Goal: Task Accomplishment & Management: Use online tool/utility

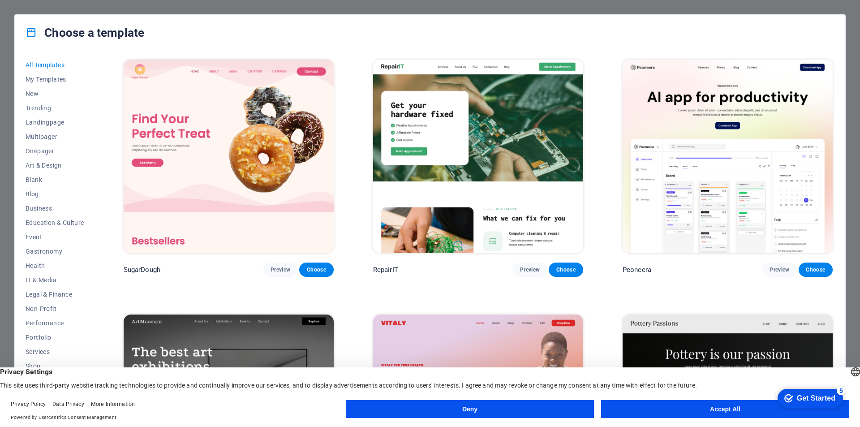
click at [111, 9] on div "Choose a template All Templates My Templates New Trending Landingpage Multipage…" at bounding box center [430, 213] width 860 height 427
click at [21, 20] on div "Choose a template" at bounding box center [430, 33] width 830 height 36
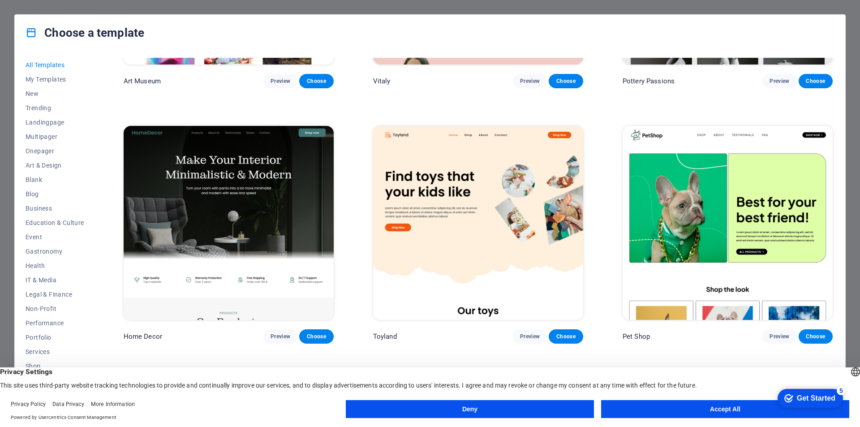
scroll to position [582, 0]
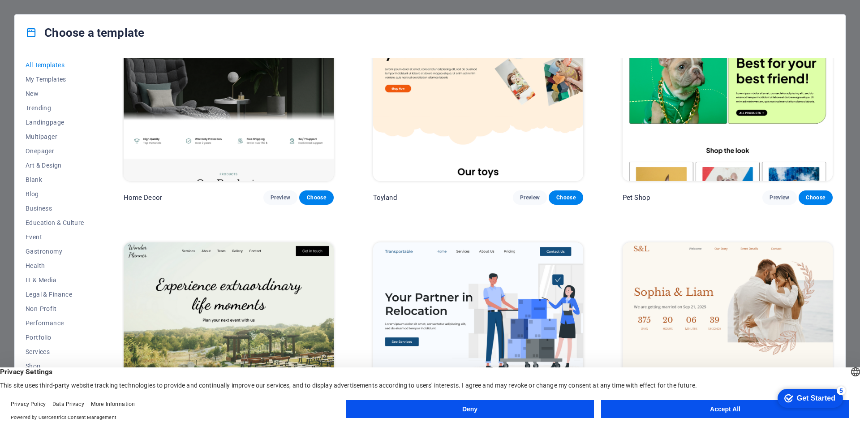
click at [671, 414] on button "Accept All" at bounding box center [725, 409] width 248 height 18
